Goal: Task Accomplishment & Management: Manage account settings

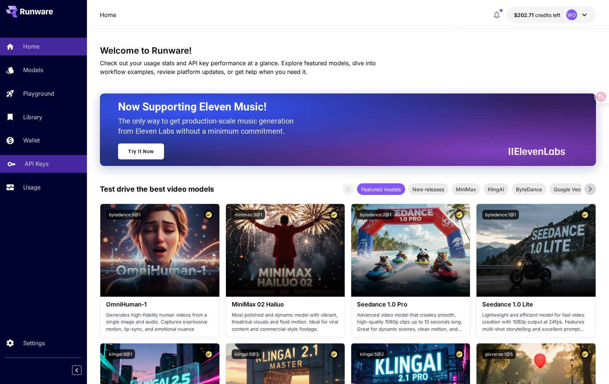
click at [47, 163] on p "API Keys" at bounding box center [37, 163] width 24 height 9
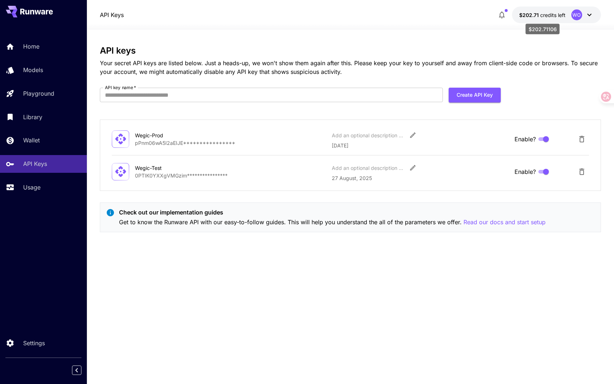
click at [534, 15] on span "$202.71" at bounding box center [529, 15] width 21 height 6
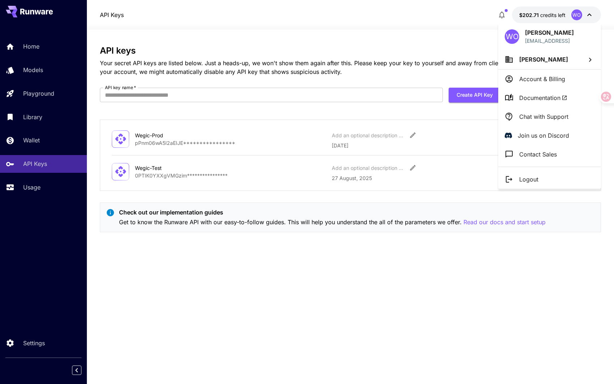
click at [470, 48] on div at bounding box center [307, 192] width 614 height 384
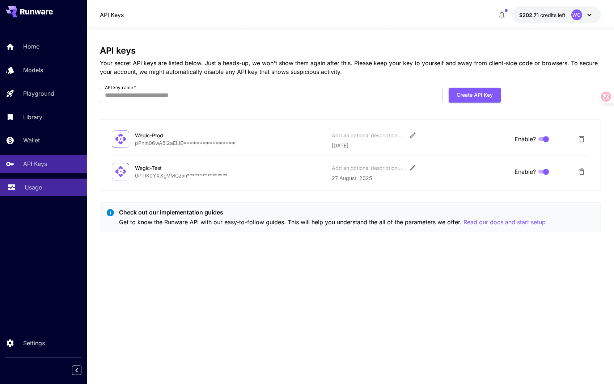
click at [56, 191] on div "Usage" at bounding box center [53, 187] width 56 height 9
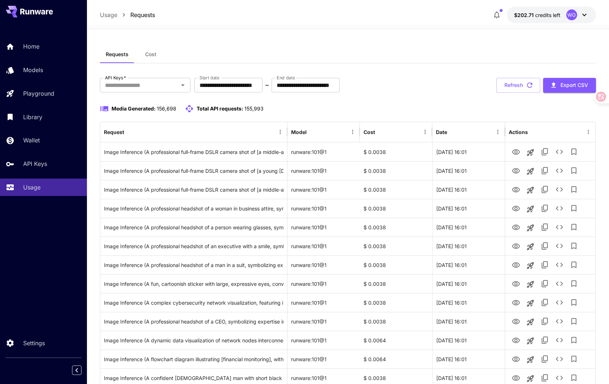
click at [154, 52] on span "Cost" at bounding box center [150, 54] width 11 height 7
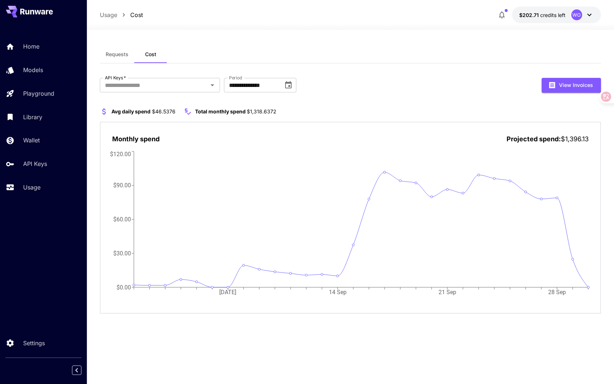
click at [496, 112] on section "Avg daily spend $46.5376 Total monthly spend $1,318.6372" at bounding box center [350, 111] width 501 height 9
